Goal: Book appointment/travel/reservation

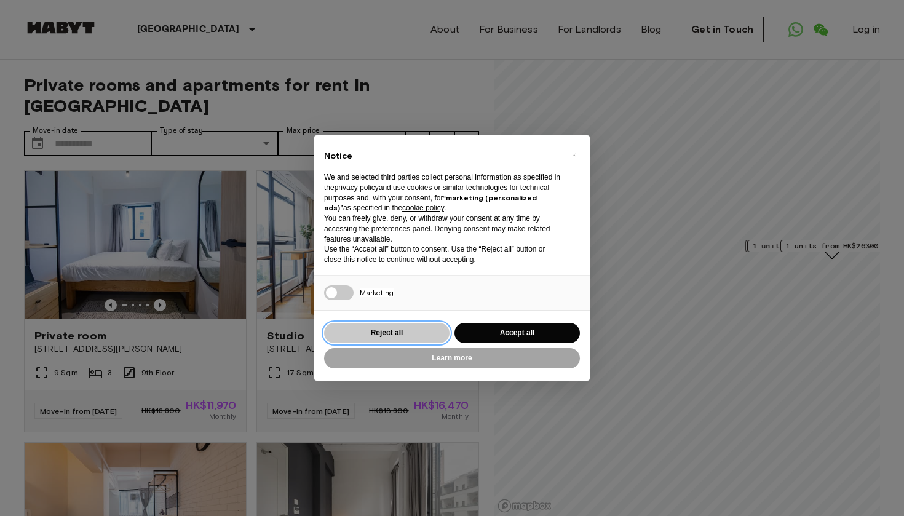
click at [418, 339] on button "Reject all" at bounding box center [386, 333] width 125 height 20
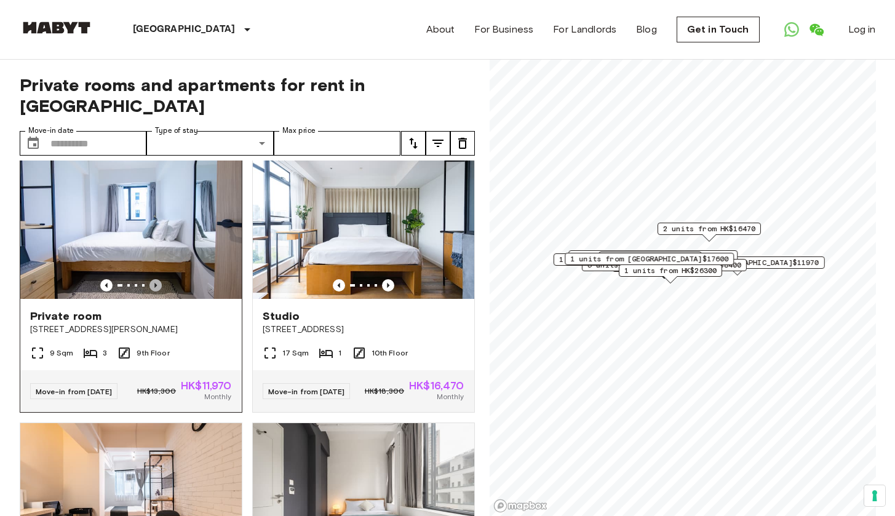
click at [154, 281] on icon "Previous image" at bounding box center [155, 285] width 12 height 12
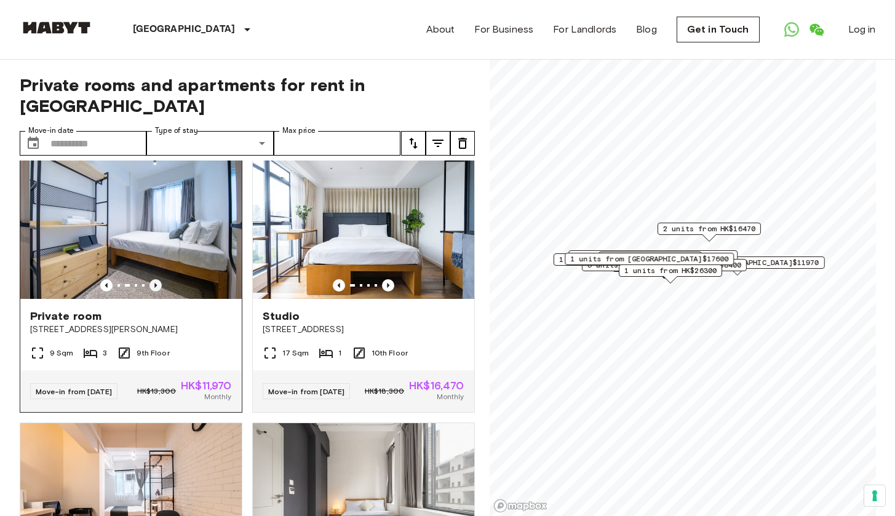
click at [154, 281] on icon "Previous image" at bounding box center [155, 285] width 12 height 12
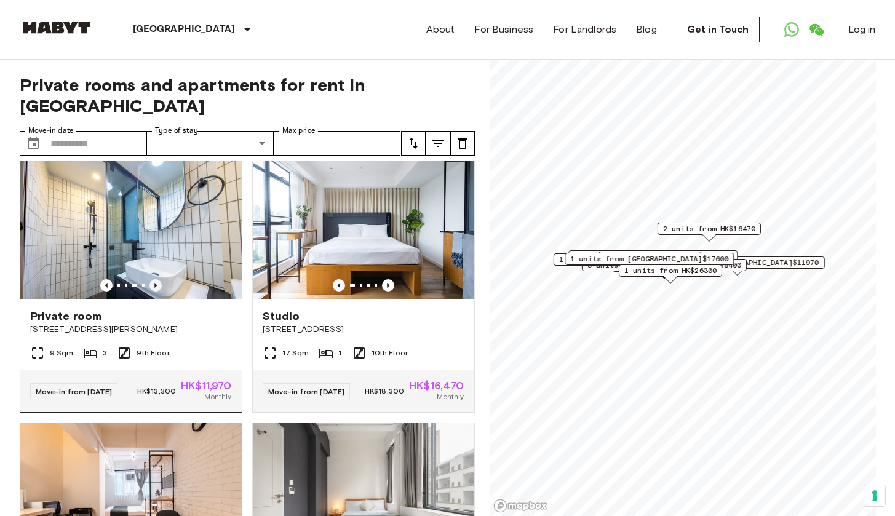
click at [154, 281] on icon "Previous image" at bounding box center [155, 285] width 12 height 12
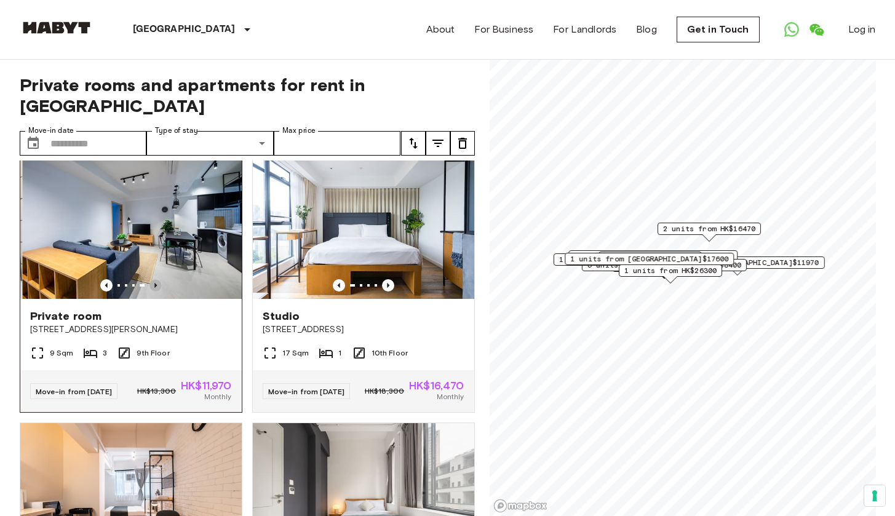
click at [154, 281] on icon "Previous image" at bounding box center [155, 285] width 12 height 12
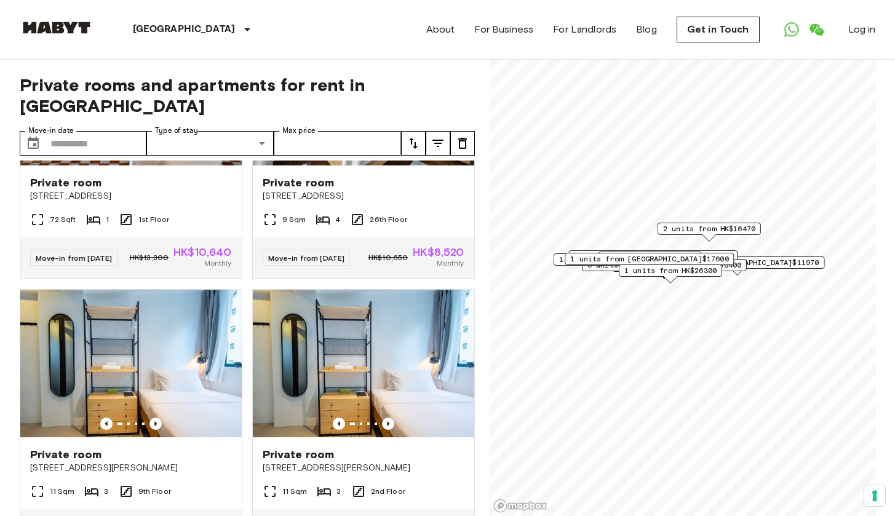
scroll to position [2893, 0]
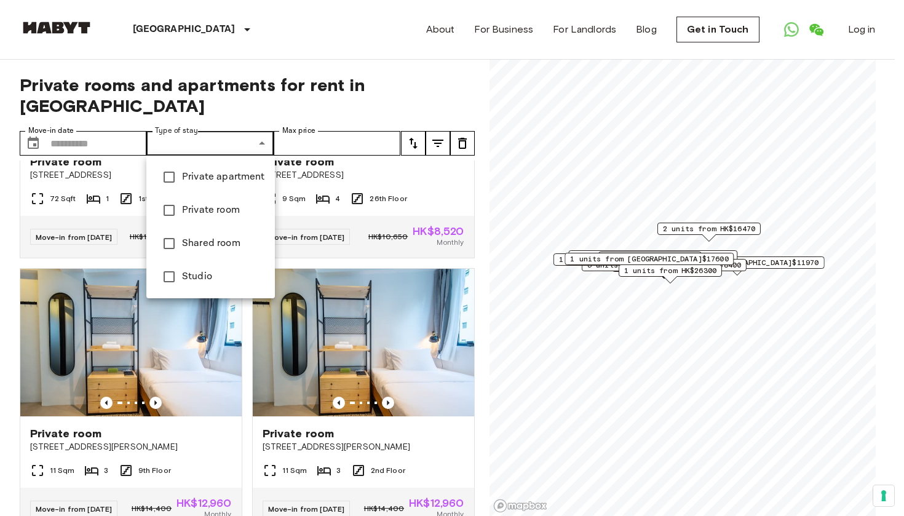
click at [133, 143] on div at bounding box center [452, 258] width 904 height 516
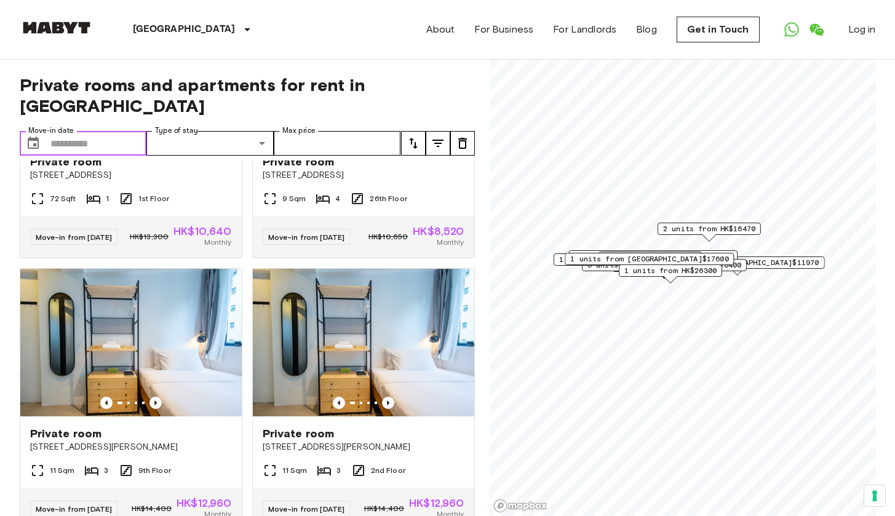
click at [76, 146] on input "Move-in date" at bounding box center [98, 143] width 97 height 25
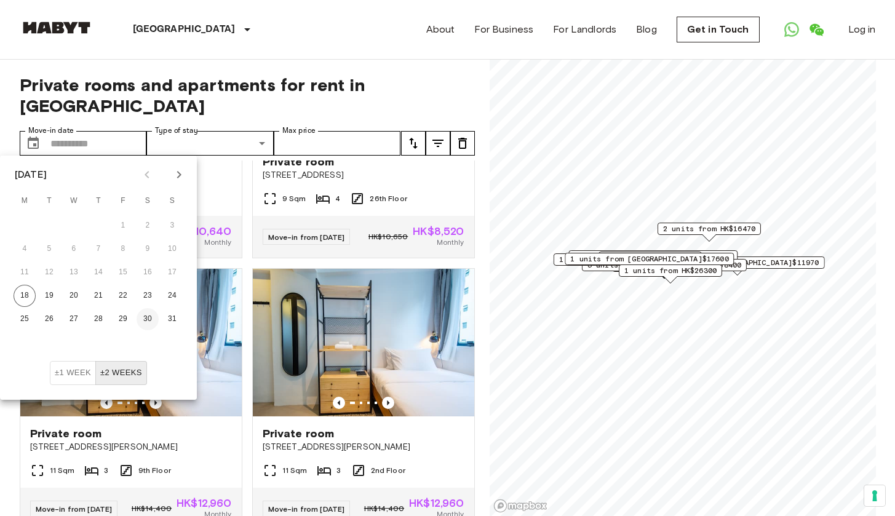
click at [143, 317] on button "30" at bounding box center [148, 319] width 22 height 22
type input "**********"
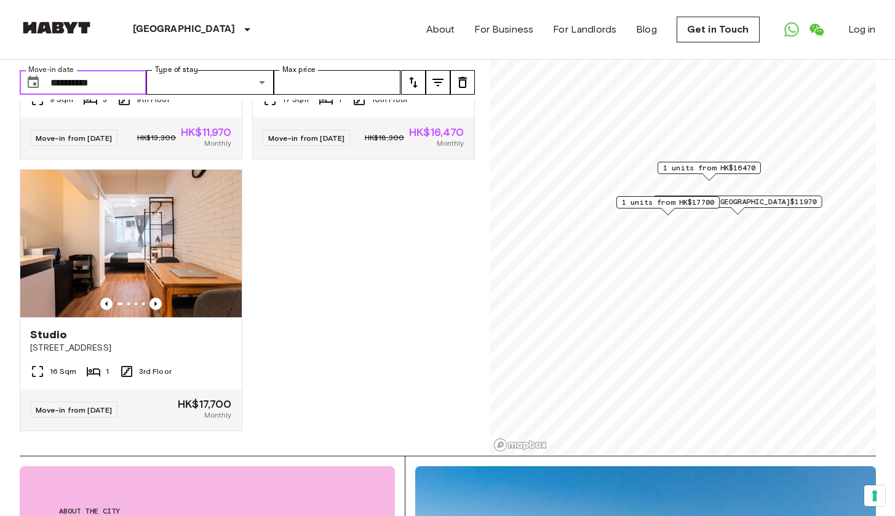
scroll to position [236, 0]
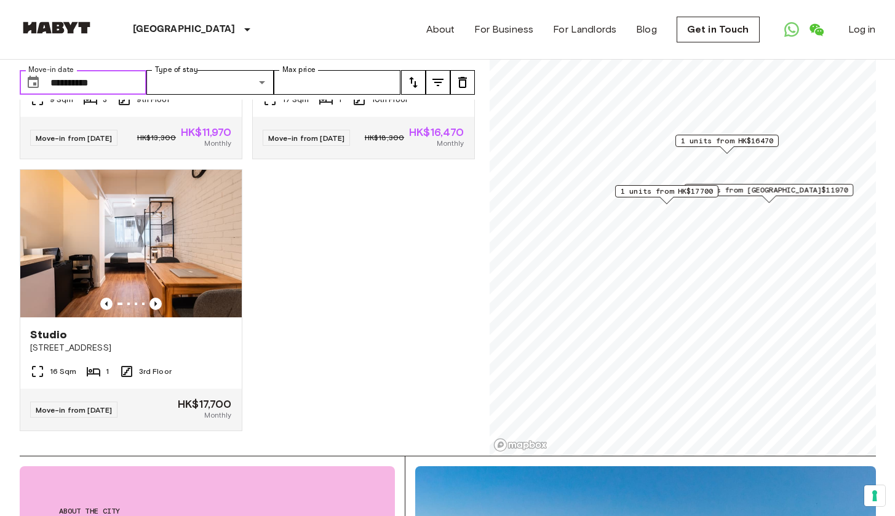
click at [667, 194] on span "1 units from HK$17700" at bounding box center [666, 191] width 92 height 11
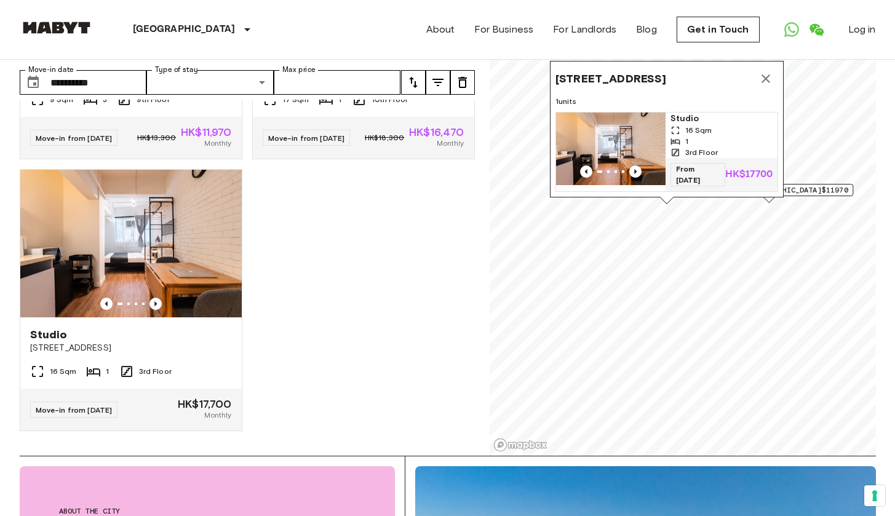
click at [380, 246] on div "Private room [GEOGRAPHIC_DATA][PERSON_NAME] 9 Sqm 3 9th Floor Move-in from [DAT…" at bounding box center [242, 278] width 465 height 356
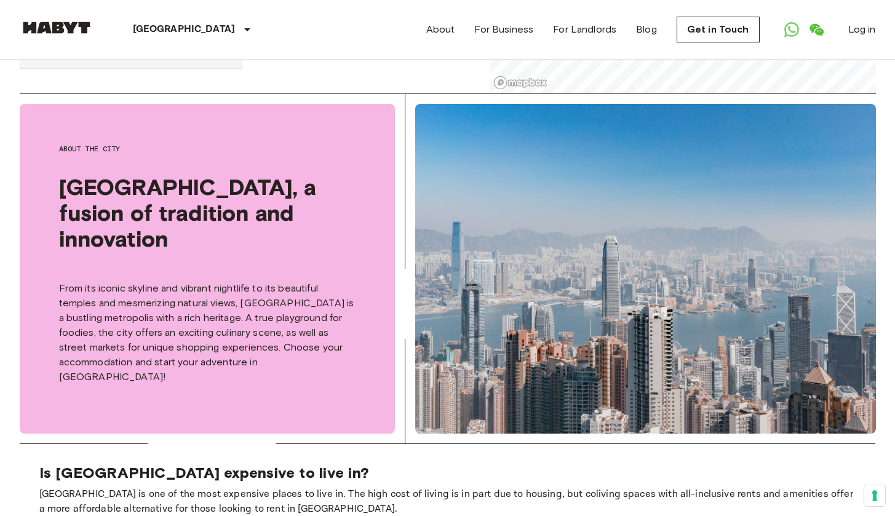
scroll to position [428, 0]
